Goal: Information Seeking & Learning: Learn about a topic

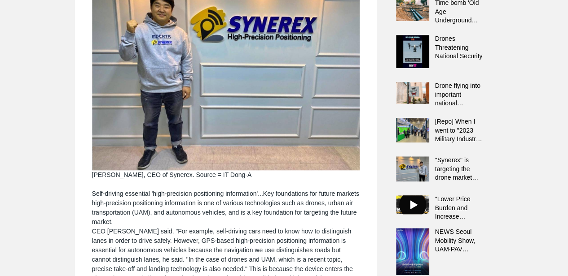
scroll to position [0, 100]
